Goal: Task Accomplishment & Management: Manage account settings

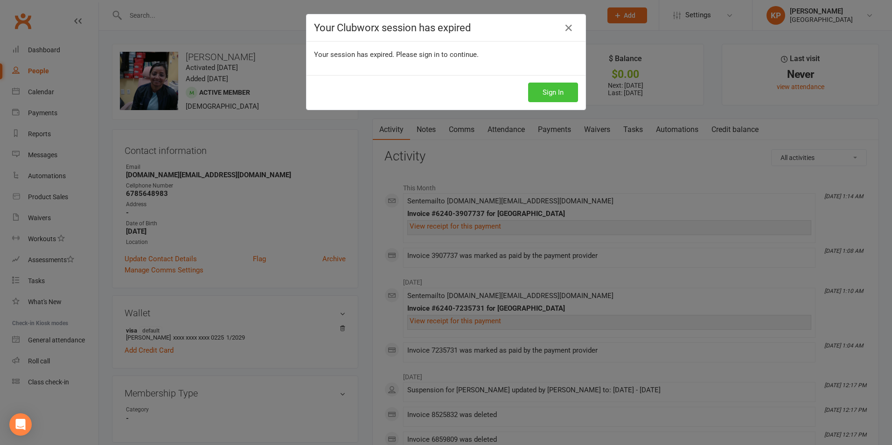
click at [553, 89] on button "Sign In" at bounding box center [553, 93] width 50 height 20
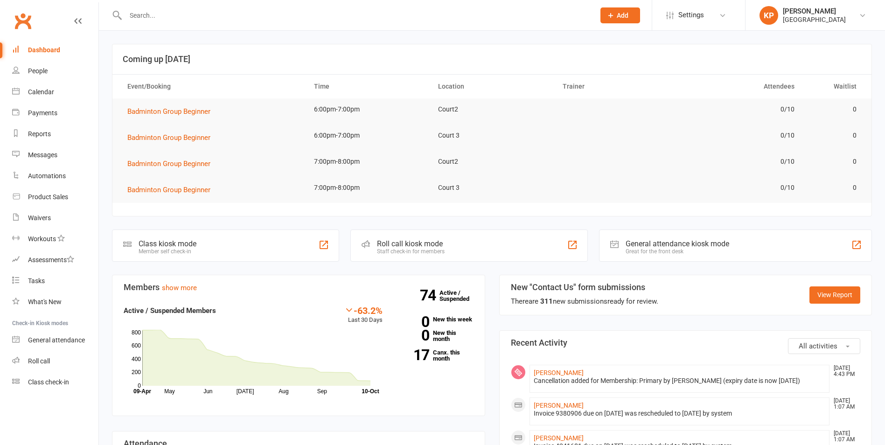
click at [148, 18] on input "text" at bounding box center [356, 15] width 466 height 13
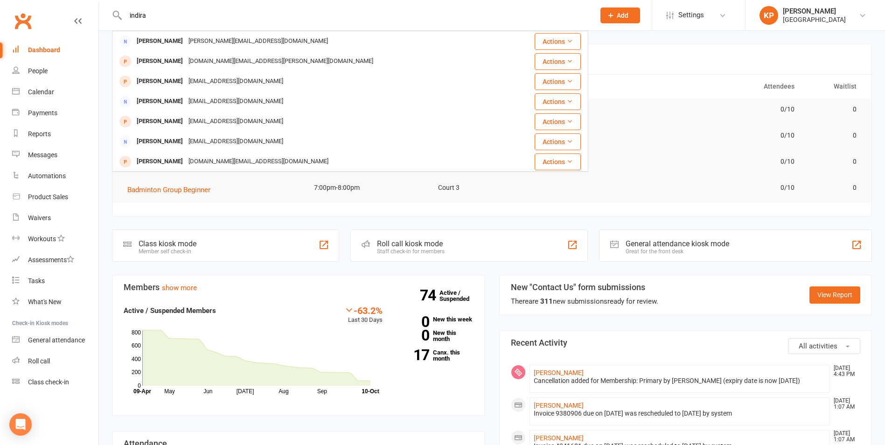
type input "indira"
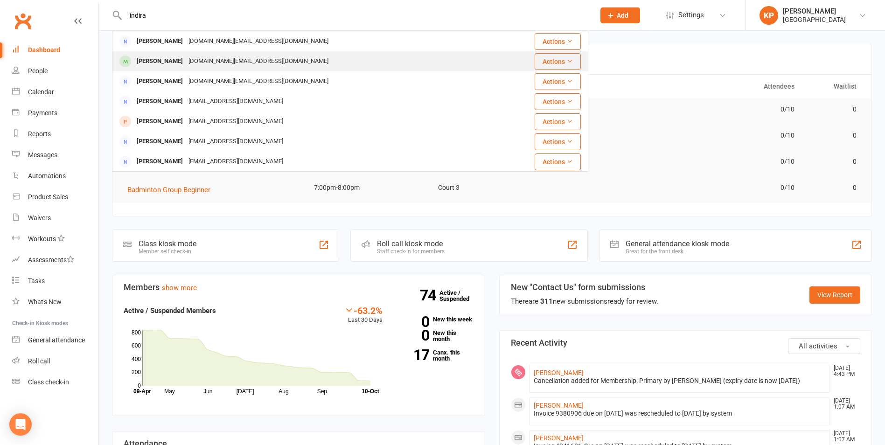
click at [234, 67] on div "[DOMAIN_NAME][EMAIL_ADDRESS][DOMAIN_NAME]" at bounding box center [259, 62] width 146 height 14
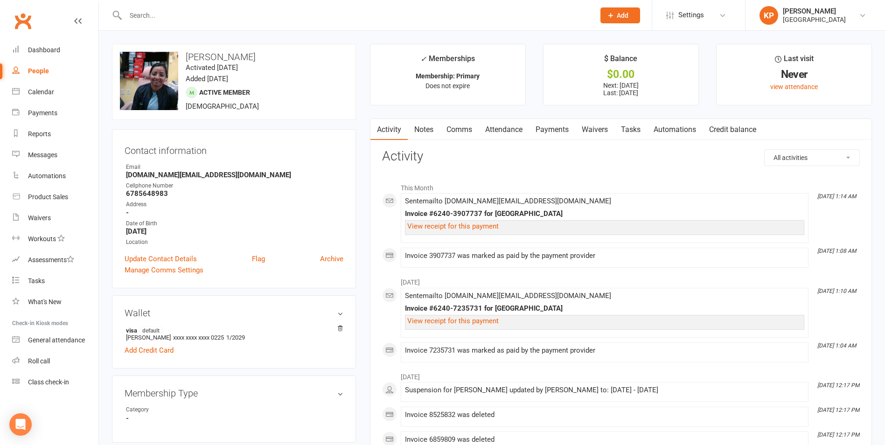
click at [533, 132] on link "Payments" at bounding box center [552, 129] width 46 height 21
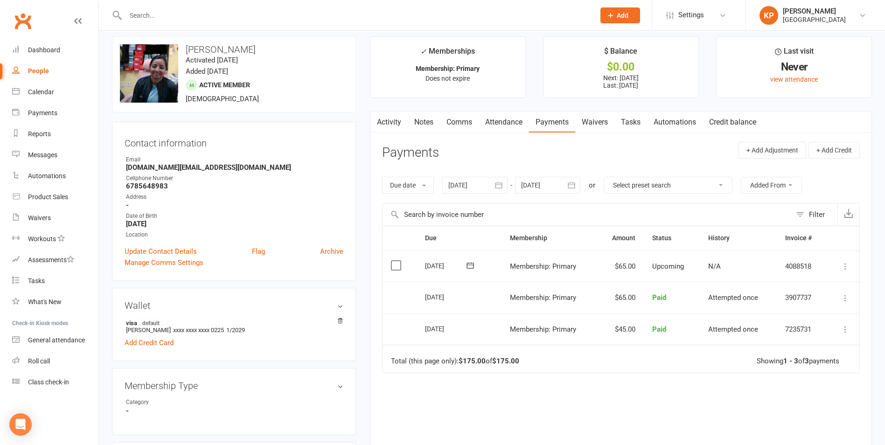
scroll to position [187, 0]
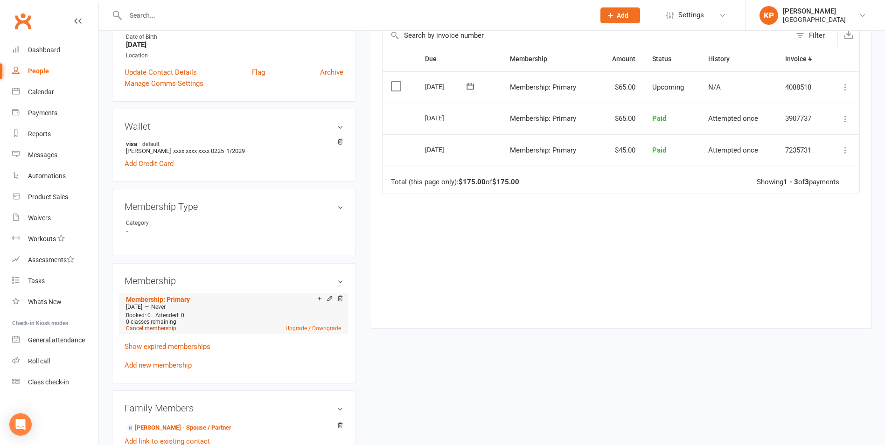
click at [170, 331] on link "Cancel membership" at bounding box center [151, 328] width 50 height 7
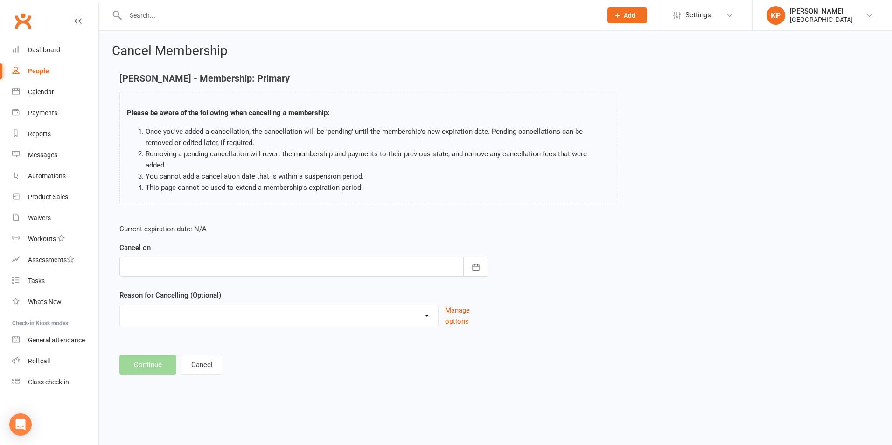
click at [213, 257] on div at bounding box center [303, 267] width 369 height 20
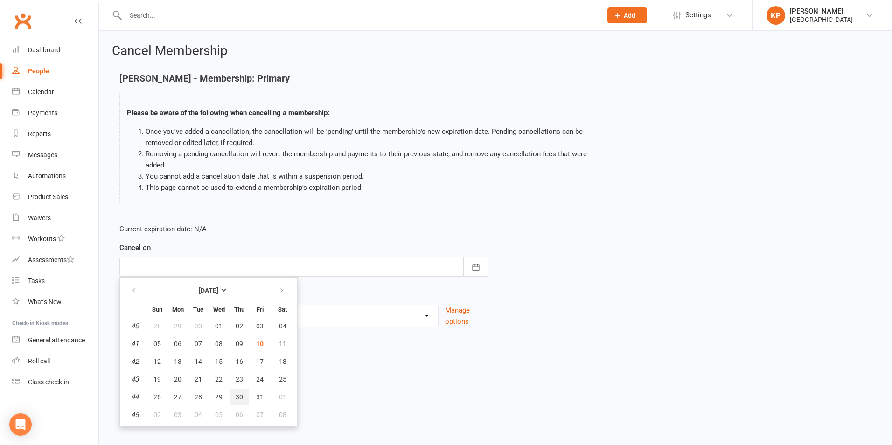
click at [236, 393] on span "30" at bounding box center [239, 396] width 7 height 7
type input "30 Oct 2025"
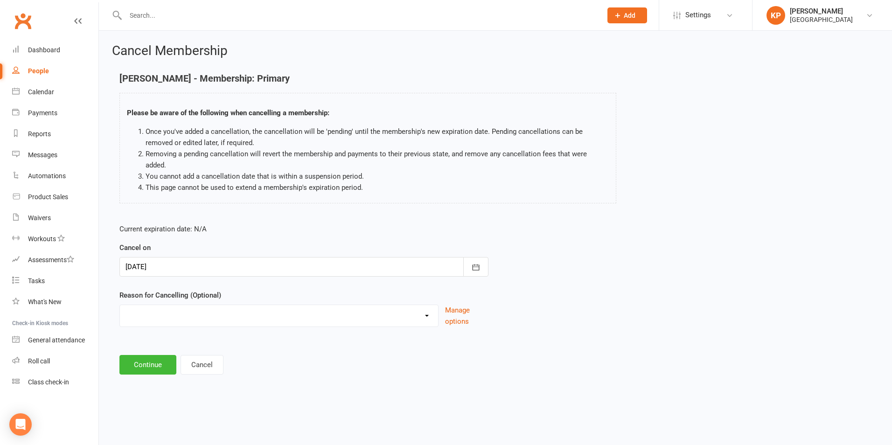
click at [209, 290] on label "Reason for Cancelling (Optional)" at bounding box center [170, 295] width 102 height 11
click at [202, 307] on select "Annual Membership - No longer available after 12/31/2023 Coach Requested to can…" at bounding box center [279, 314] width 318 height 19
click at [120, 305] on select "Annual Membership - No longer available after 12/31/2023 Coach Requested to can…" at bounding box center [279, 314] width 318 height 19
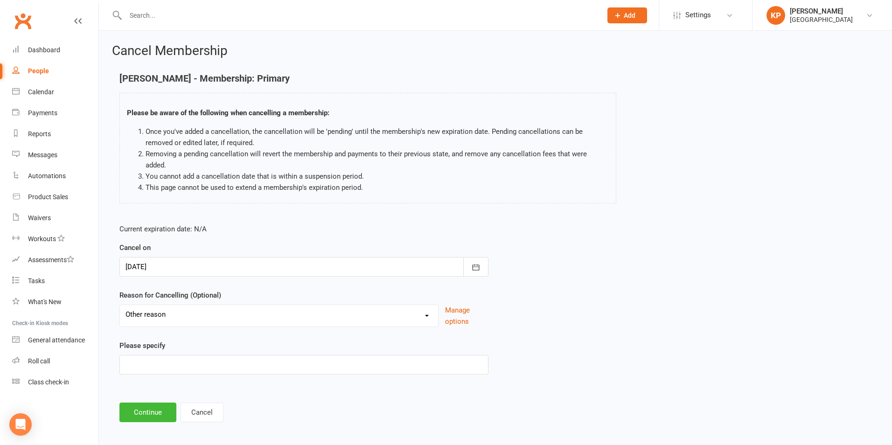
click at [199, 307] on select "Annual Membership - No longer available after 12/31/2023 Coach Requested to can…" at bounding box center [279, 314] width 318 height 19
select select "6"
click at [120, 305] on select "Annual Membership - No longer available after 12/31/2023 Coach Requested to can…" at bounding box center [279, 314] width 318 height 19
click at [155, 358] on button "Continue" at bounding box center [147, 365] width 57 height 20
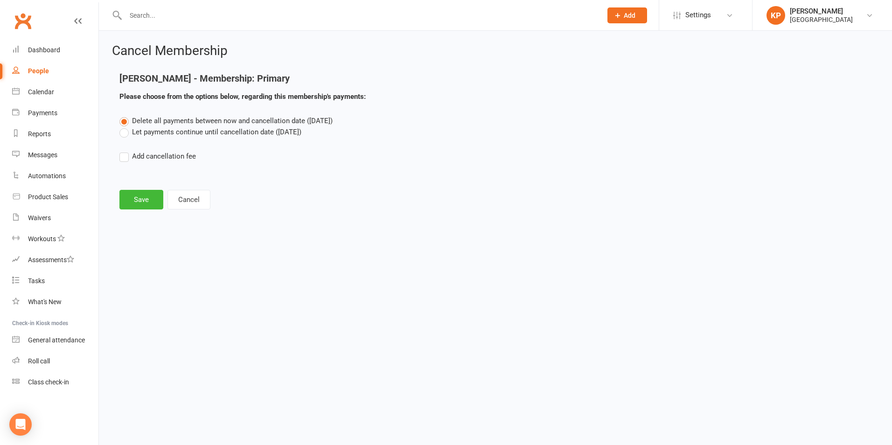
click at [155, 135] on label "Let payments continue until cancellation date (Oct 30, 2025)" at bounding box center [210, 131] width 182 height 11
click at [126, 126] on input "Let payments continue until cancellation date (Oct 30, 2025)" at bounding box center [122, 126] width 6 height 0
click at [137, 207] on button "Save" at bounding box center [141, 200] width 44 height 20
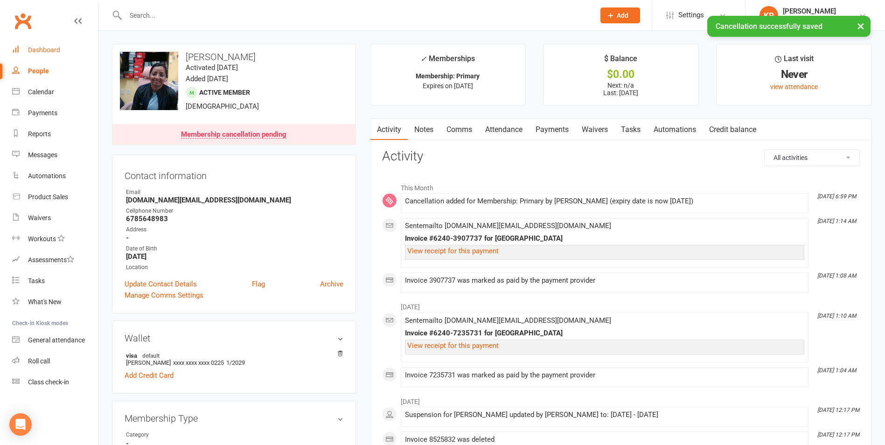
click at [40, 55] on link "Dashboard" at bounding box center [55, 50] width 86 height 21
